Goal: Information Seeking & Learning: Find specific page/section

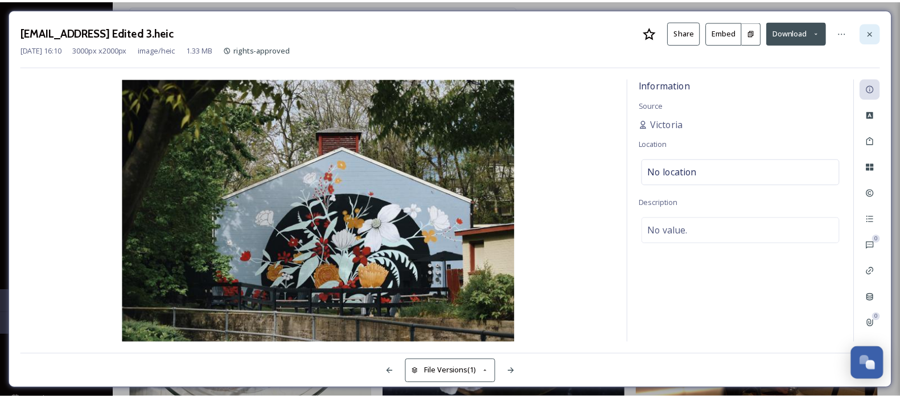
scroll to position [303, 0]
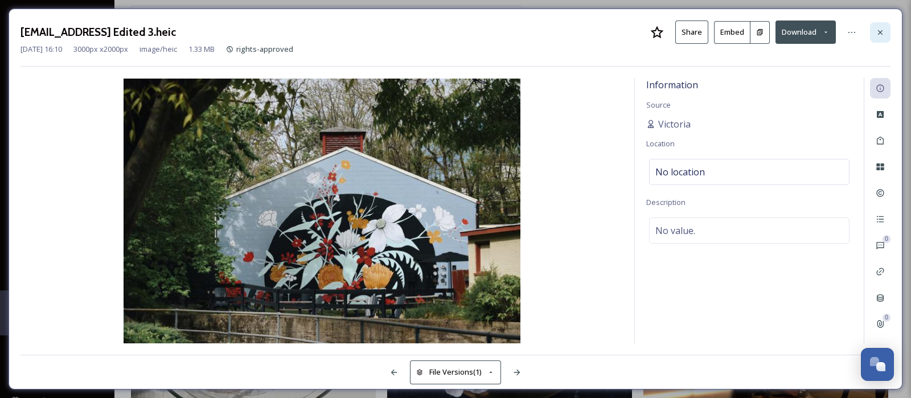
click at [874, 32] on div at bounding box center [880, 32] width 20 height 20
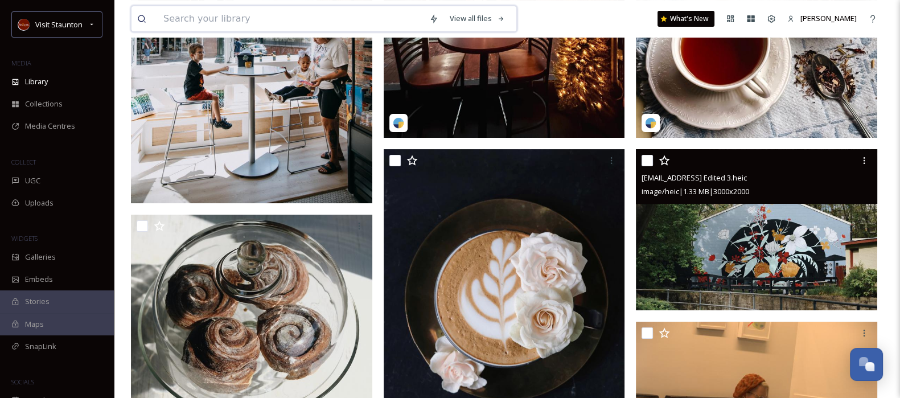
click at [347, 21] on input at bounding box center [291, 18] width 266 height 25
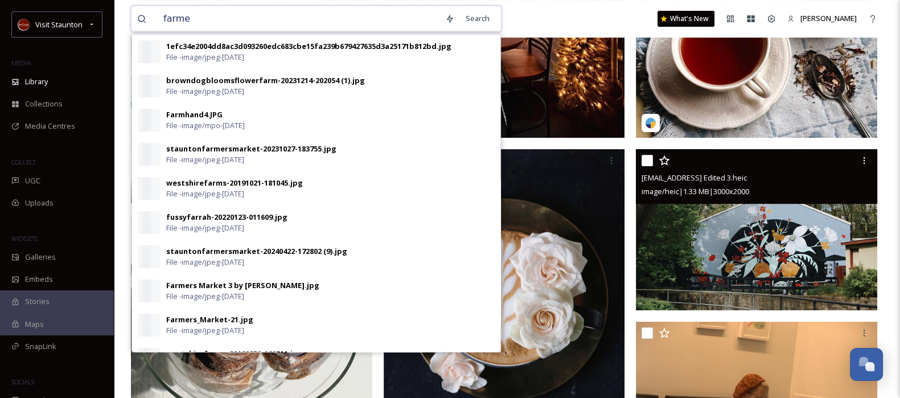
type input "farmer"
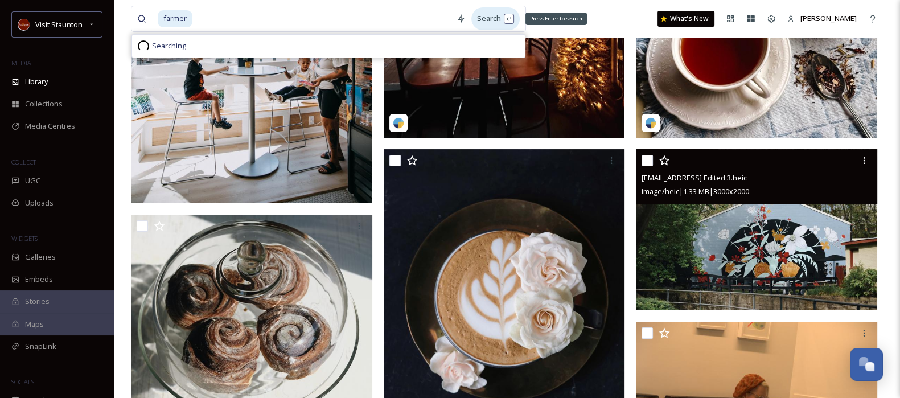
click at [498, 10] on div "Search Press Enter to search" at bounding box center [495, 18] width 48 height 22
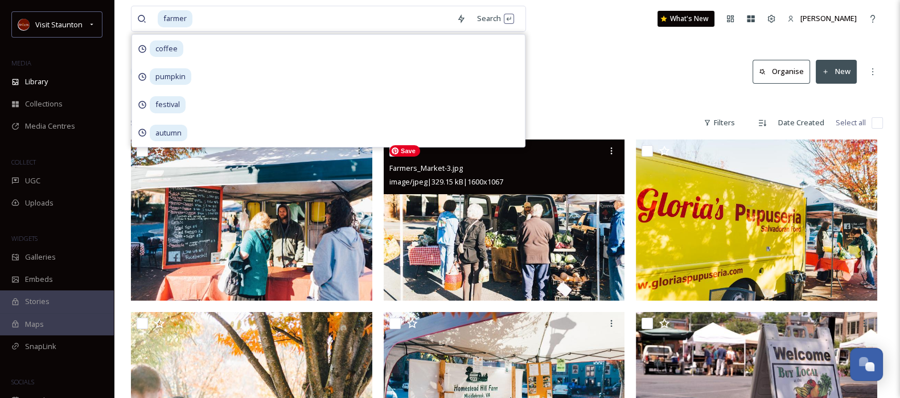
click at [572, 220] on img at bounding box center [504, 219] width 241 height 161
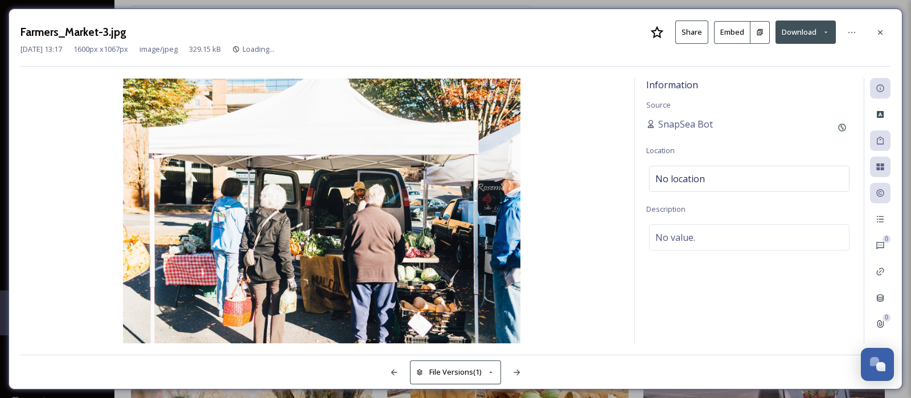
click at [763, 33] on button at bounding box center [759, 32] width 19 height 23
